Goal: Task Accomplishment & Management: Manage account settings

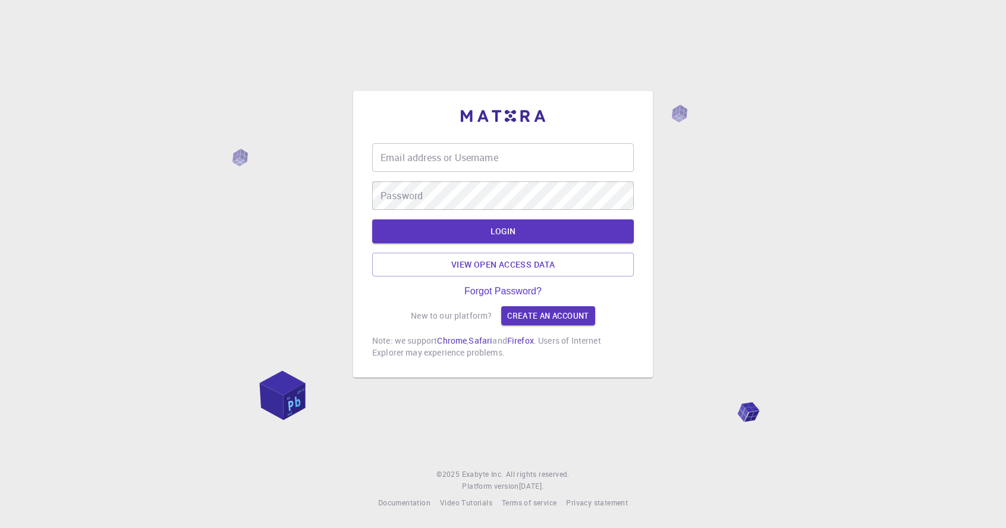
click at [873, 458] on div "Email address or Username Email address or Username Password Password LOGIN Vie…" at bounding box center [503, 264] width 1006 height 528
click at [539, 172] on input "Email address or Username" at bounding box center [503, 157] width 262 height 29
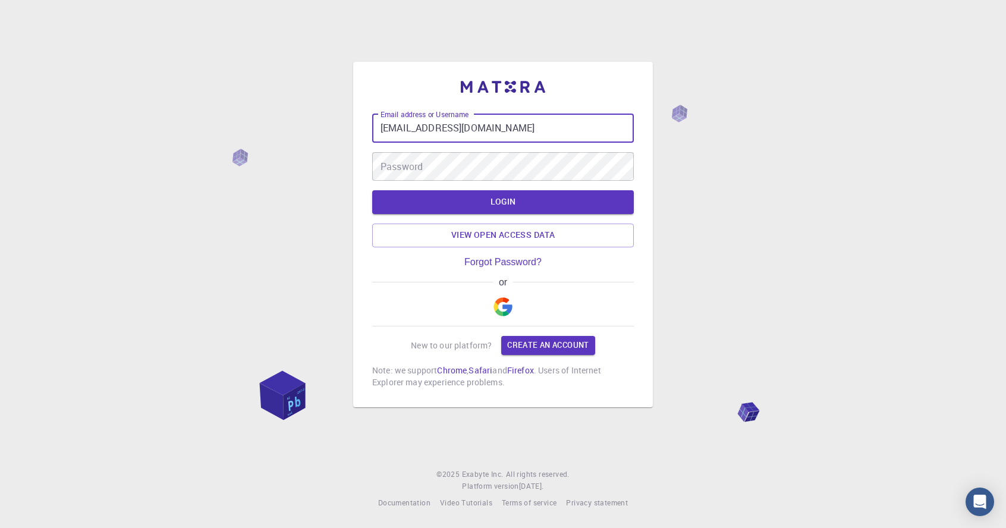
type input "[EMAIL_ADDRESS][DOMAIN_NAME]"
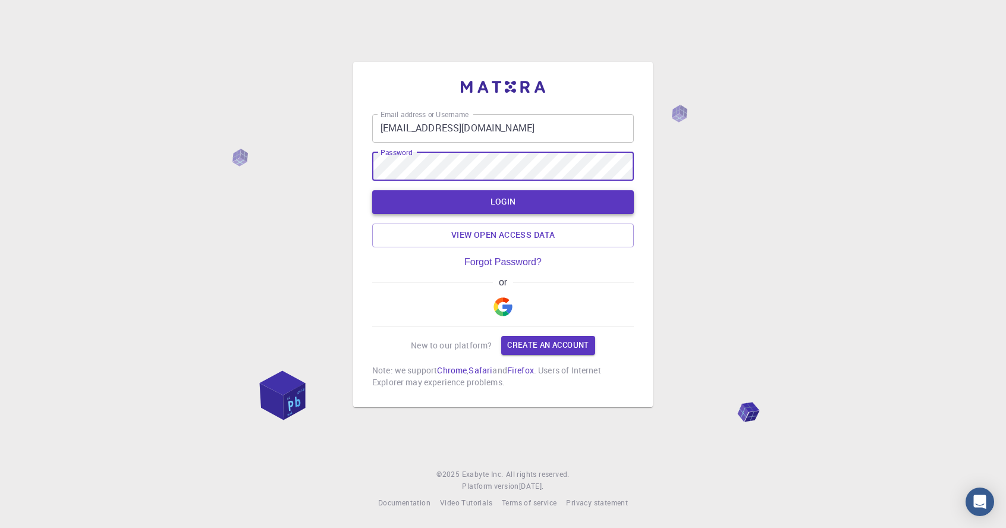
click at [583, 214] on button "LOGIN" at bounding box center [503, 202] width 262 height 24
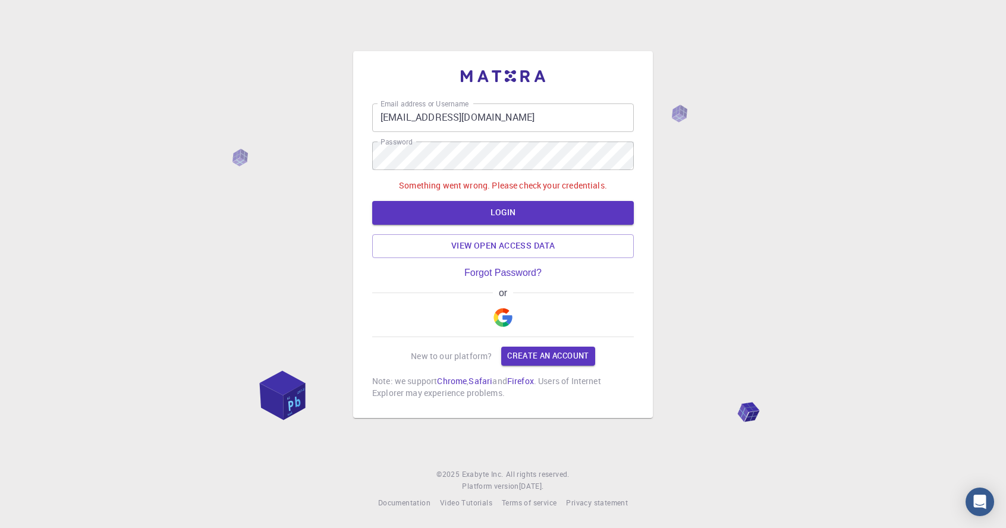
click at [545, 337] on div "or" at bounding box center [503, 312] width 262 height 49
click at [505, 327] on img "button" at bounding box center [502, 317] width 19 height 19
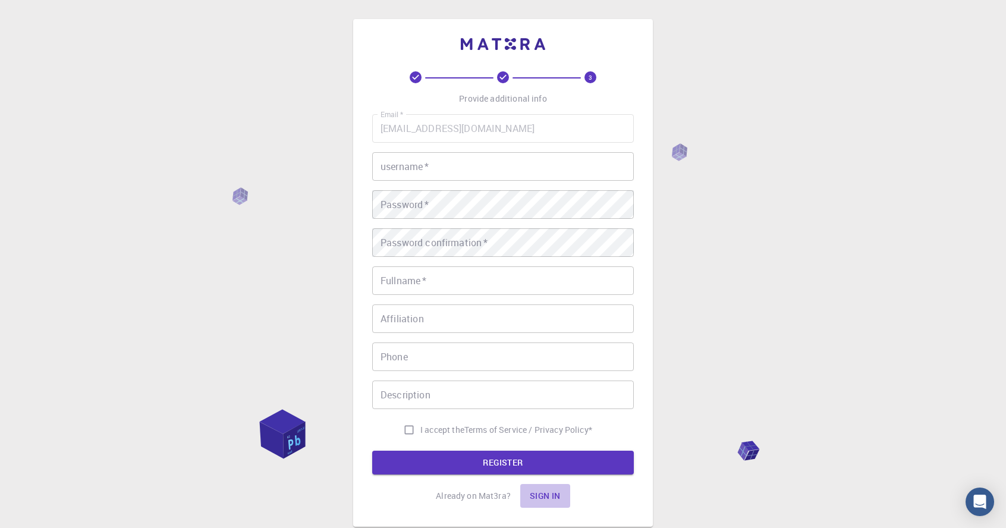
click at [550, 497] on button "Sign in" at bounding box center [545, 496] width 50 height 24
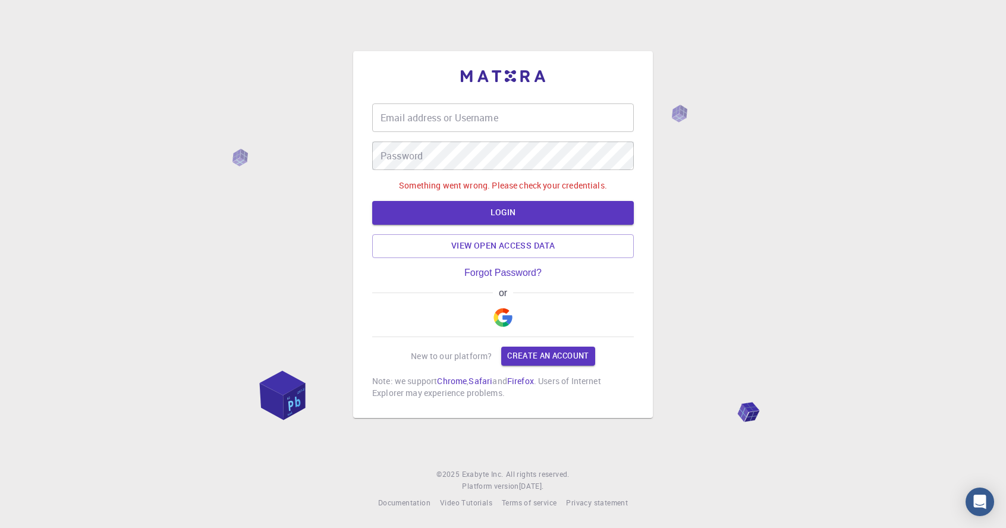
click at [511, 327] on img "button" at bounding box center [502, 317] width 19 height 19
